Goal: Entertainment & Leisure: Consume media (video, audio)

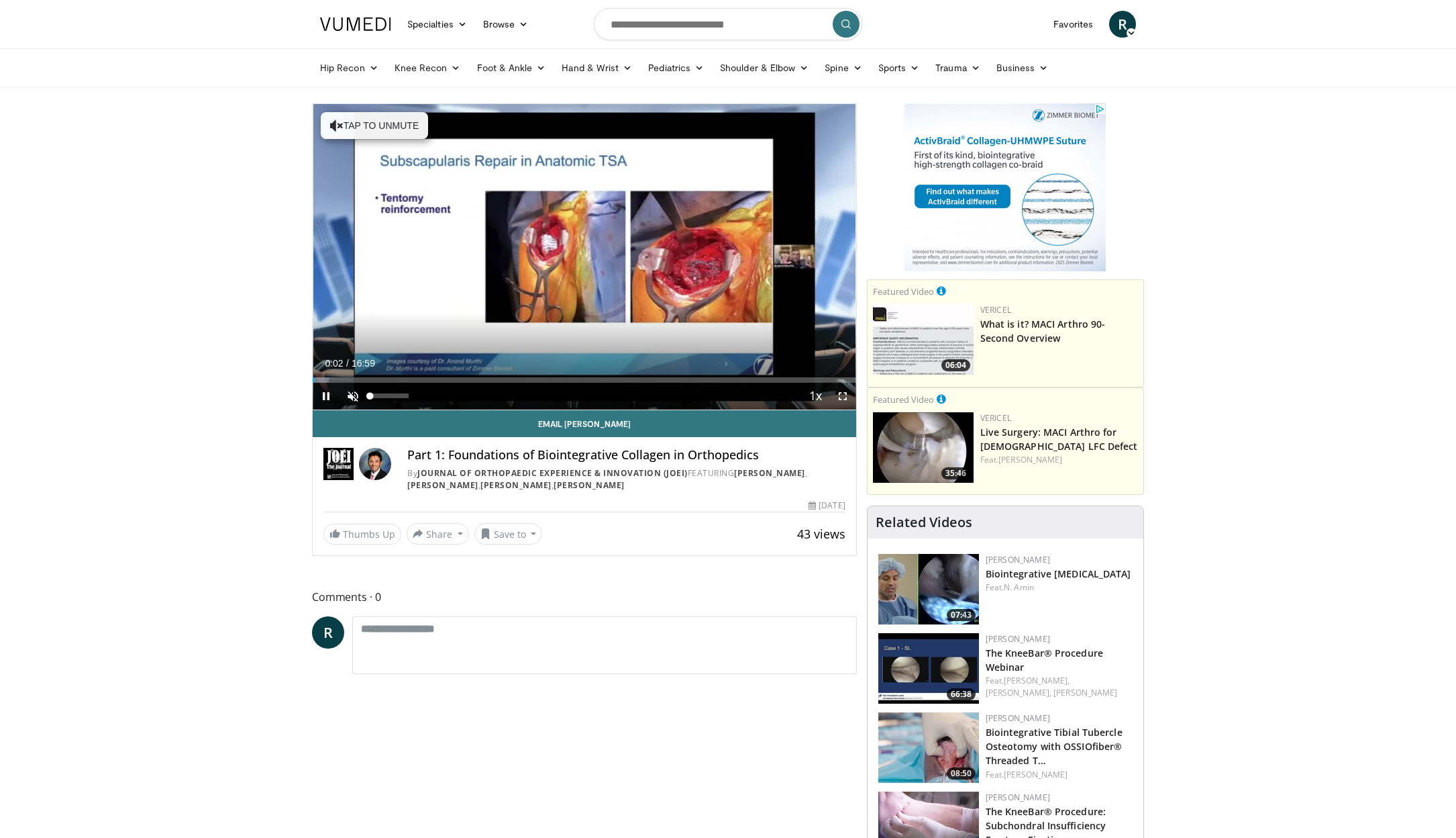
click at [356, 394] on span "Video Player" at bounding box center [354, 396] width 27 height 27
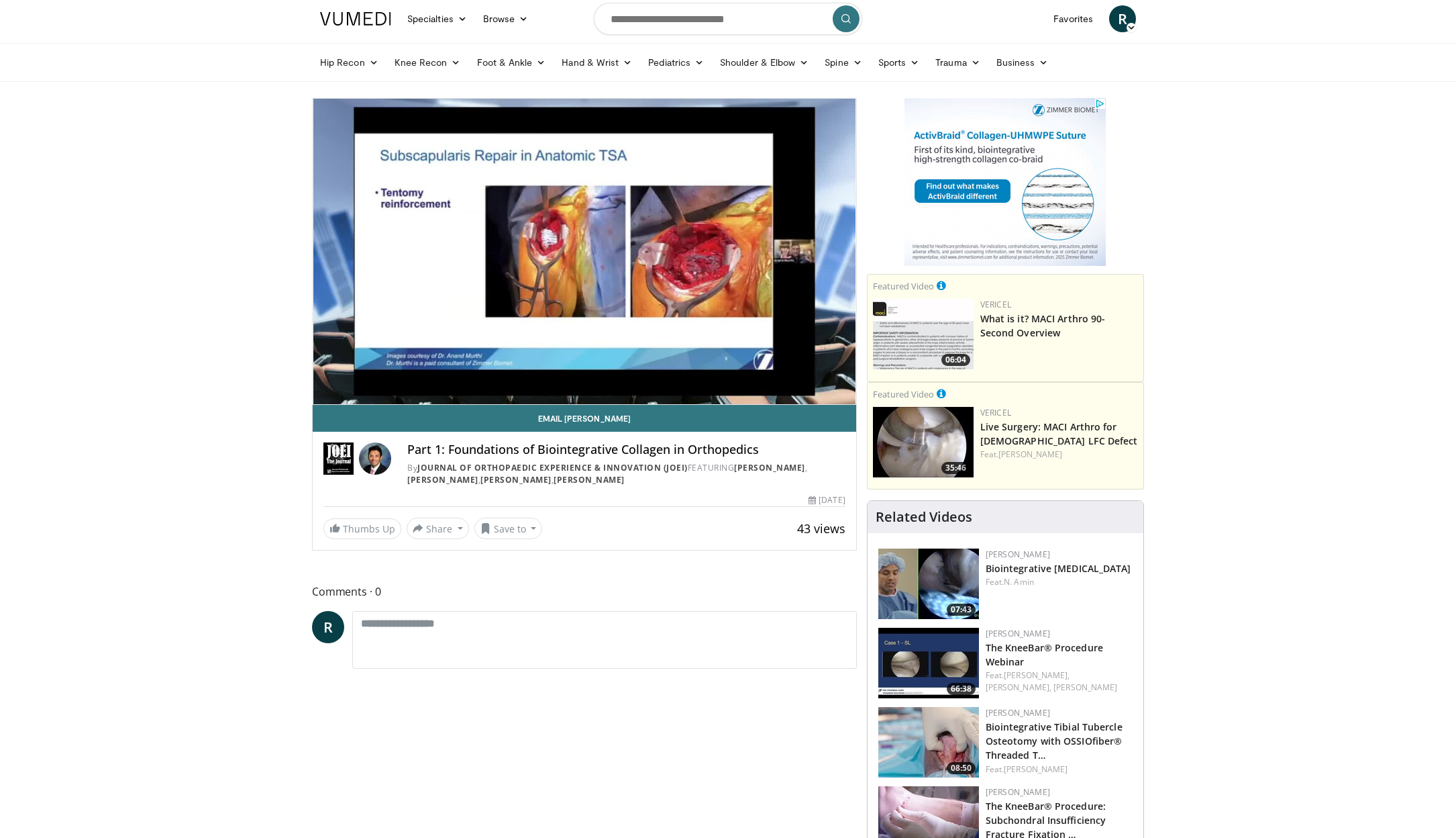
scroll to position [6, 0]
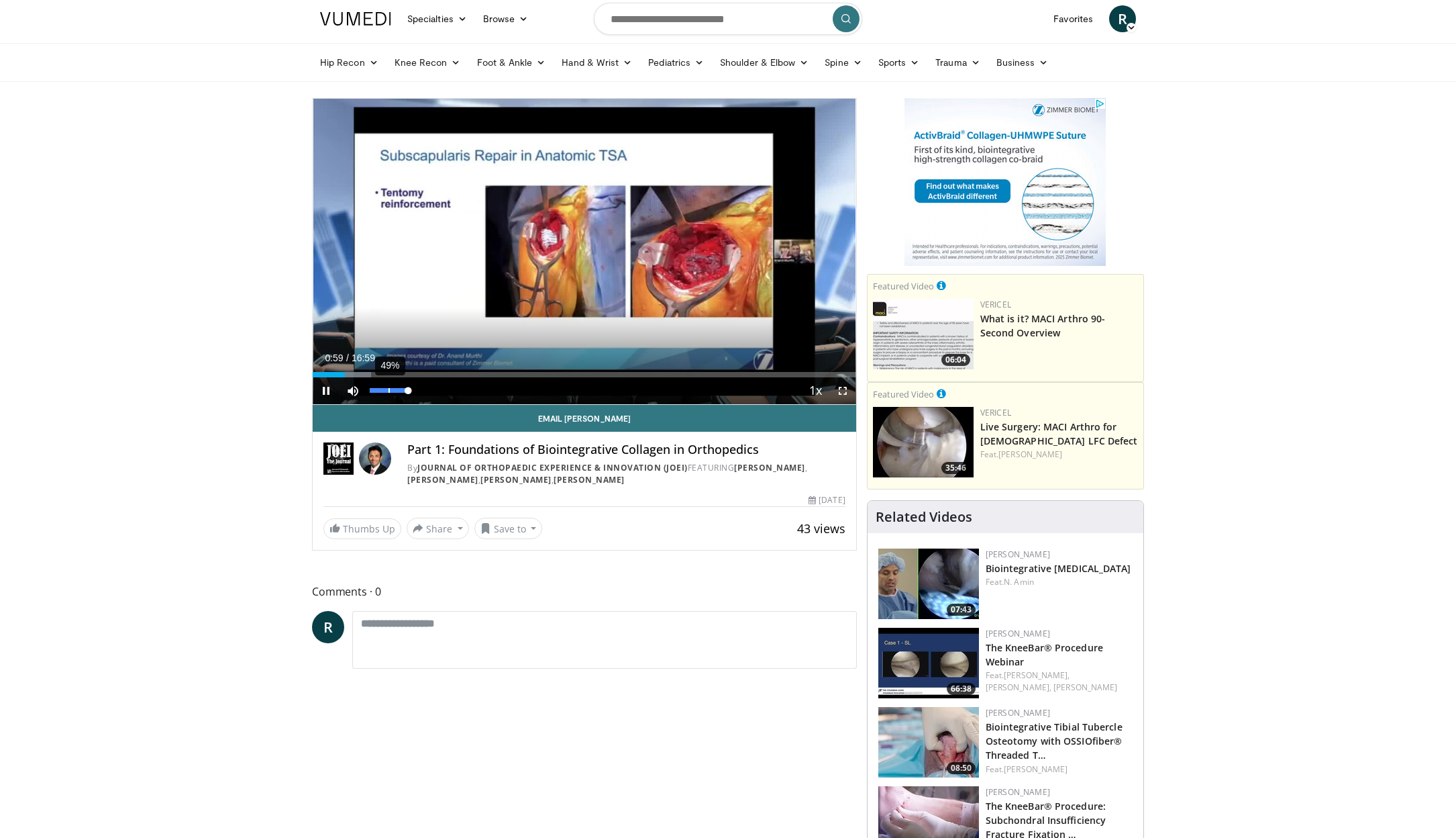
click at [388, 393] on div "49%" at bounding box center [389, 390] width 46 height 27
click at [359, 372] on div "Progress Bar" at bounding box center [359, 375] width 1 height 6
click at [396, 393] on div "70%" at bounding box center [389, 390] width 46 height 27
click at [361, 370] on div "Loaded : 20.62% 01:36 01:30" at bounding box center [584, 370] width 543 height 13
click at [422, 374] on div "Progress Bar" at bounding box center [422, 375] width 1 height 6
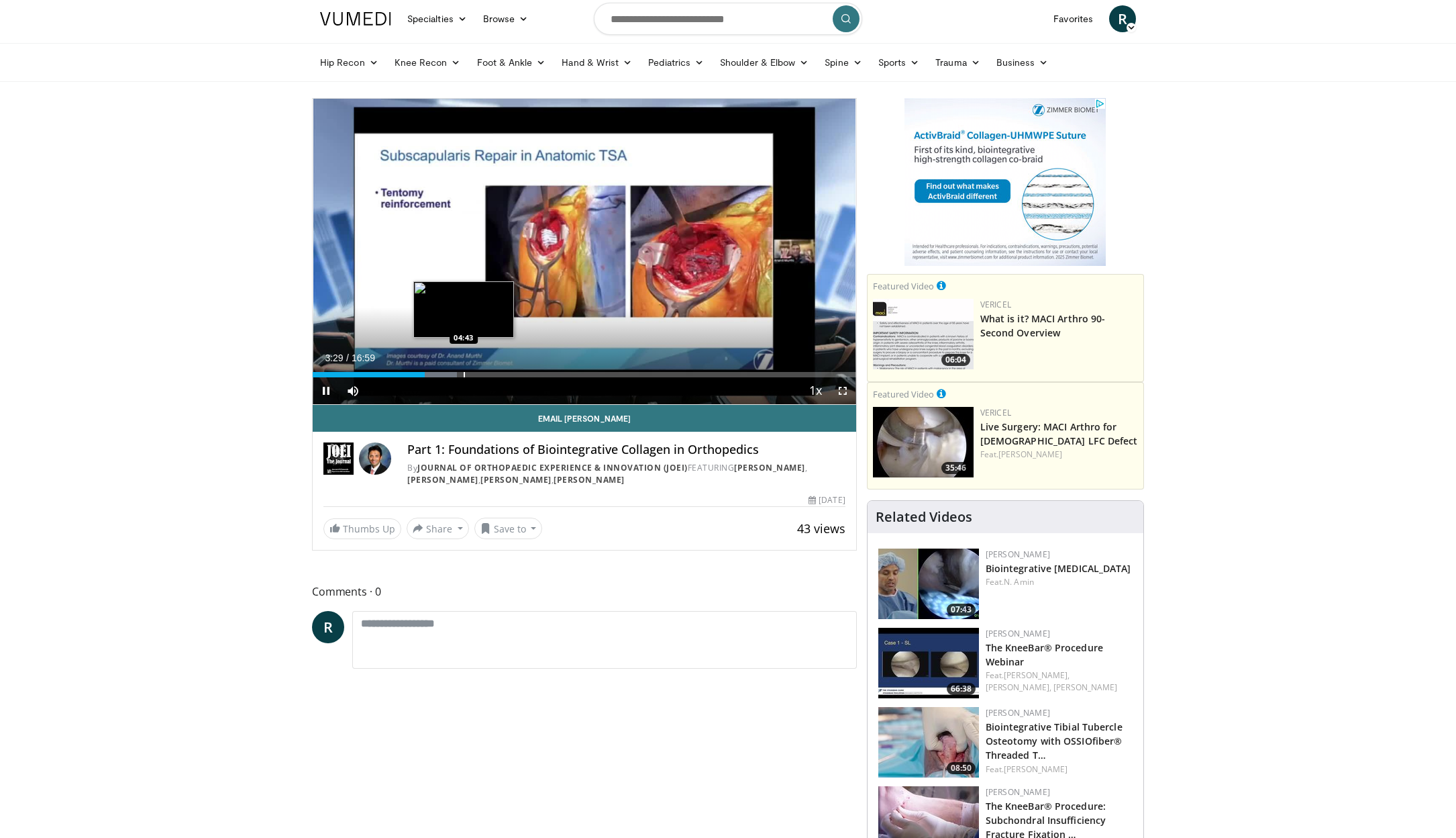
click at [464, 376] on div "Progress Bar" at bounding box center [464, 375] width 1 height 6
click at [516, 375] on div "Progress Bar" at bounding box center [516, 375] width 1 height 6
click at [549, 377] on div "Current Time 6:22 / Duration 16:59 Pause Skip Backward Skip Forward Mute 100% L…" at bounding box center [584, 390] width 543 height 27
click at [502, 374] on div "Progress Bar" at bounding box center [502, 375] width 1 height 6
click at [477, 375] on div "Progress Bar" at bounding box center [477, 375] width 1 height 6
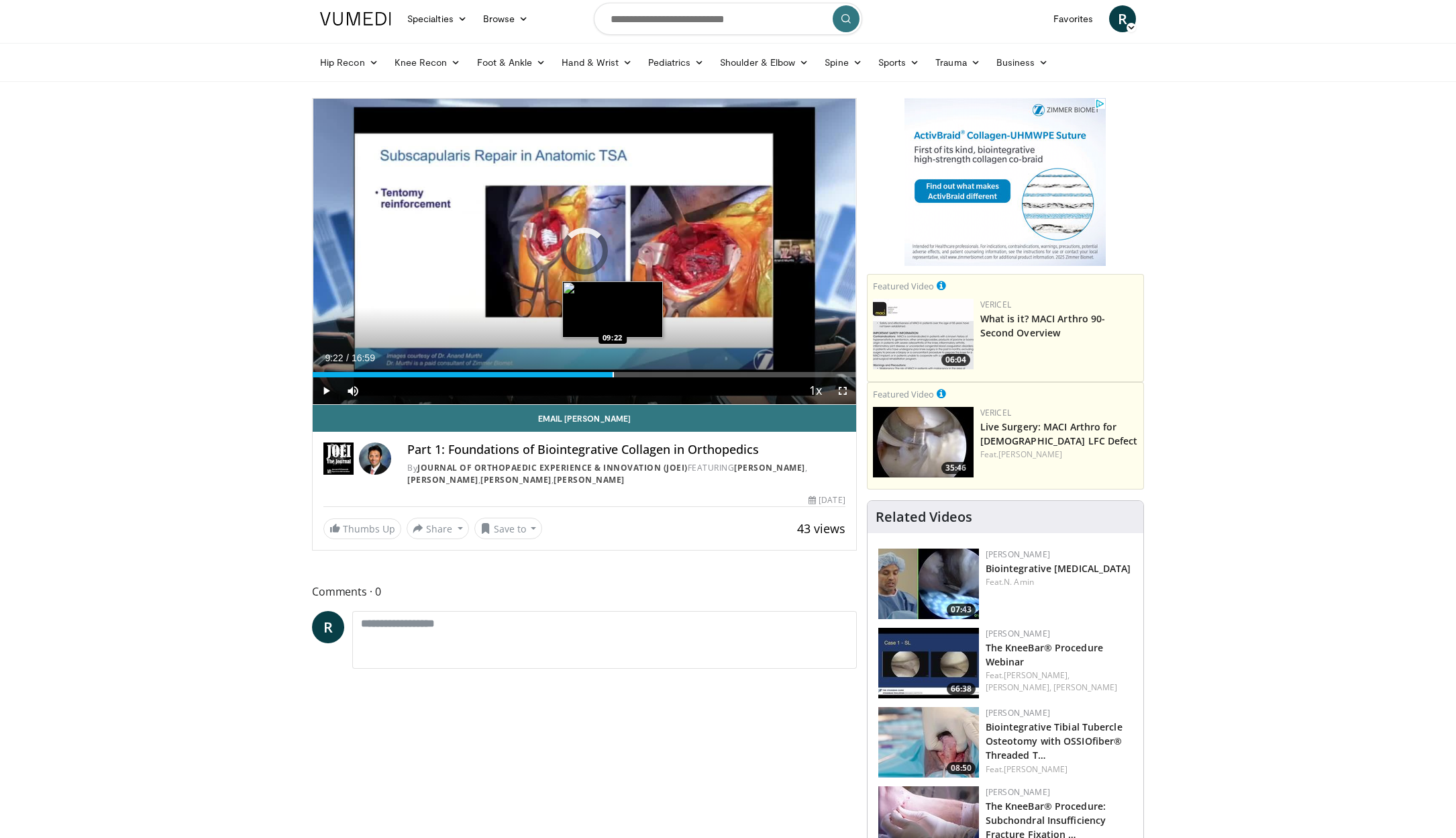
click at [612, 376] on div "Progress Bar" at bounding box center [612, 375] width 1 height 6
click at [671, 375] on div "Progress Bar" at bounding box center [671, 375] width 1 height 6
click at [705, 377] on div "Progress Bar" at bounding box center [705, 375] width 1 height 6
click at [743, 376] on div "Progress Bar" at bounding box center [743, 375] width 1 height 6
click at [781, 375] on div "Progress Bar" at bounding box center [781, 375] width 1 height 6
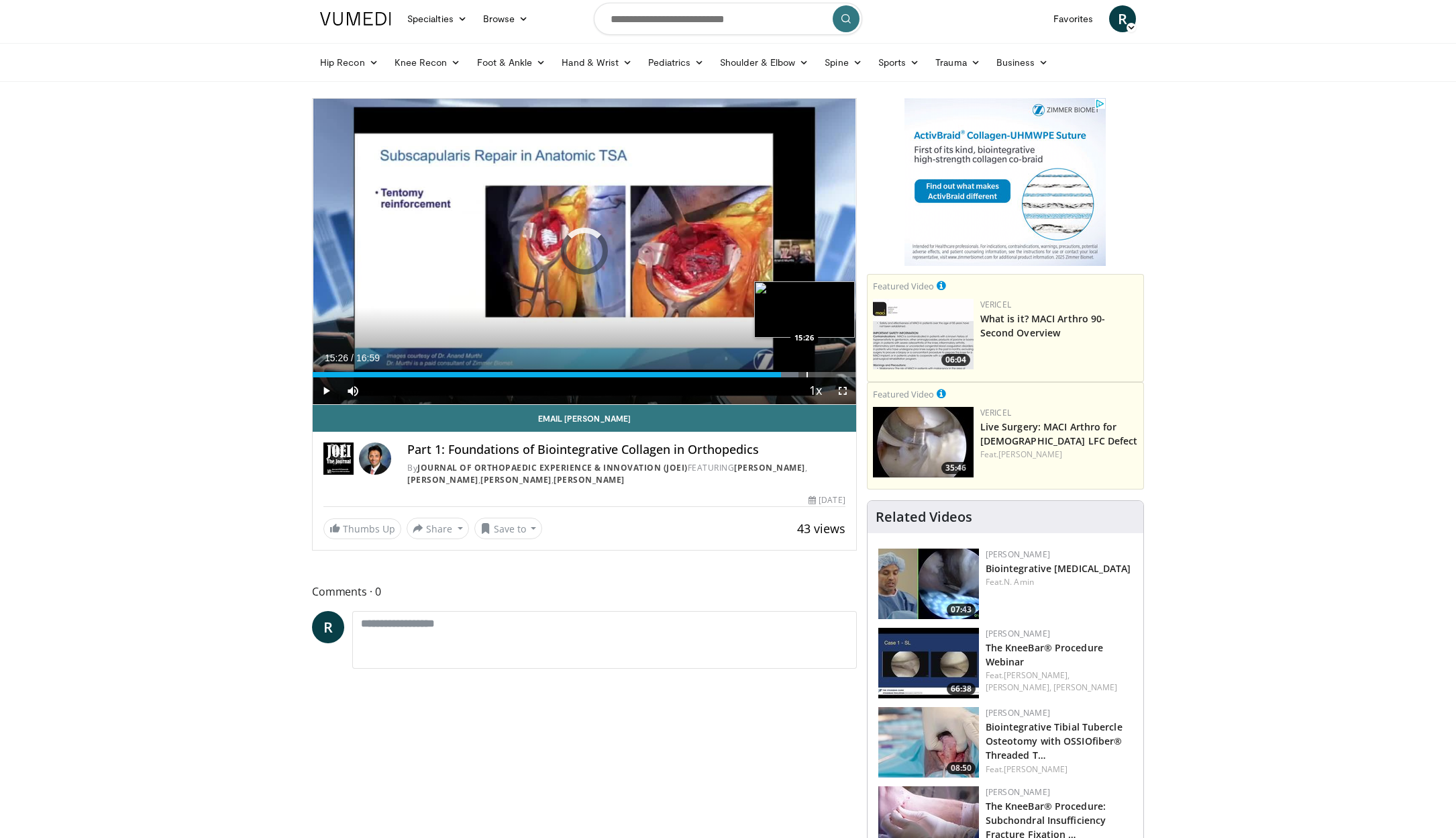
click at [807, 376] on div "Progress Bar" at bounding box center [807, 375] width 1 height 6
